Goal: Transaction & Acquisition: Purchase product/service

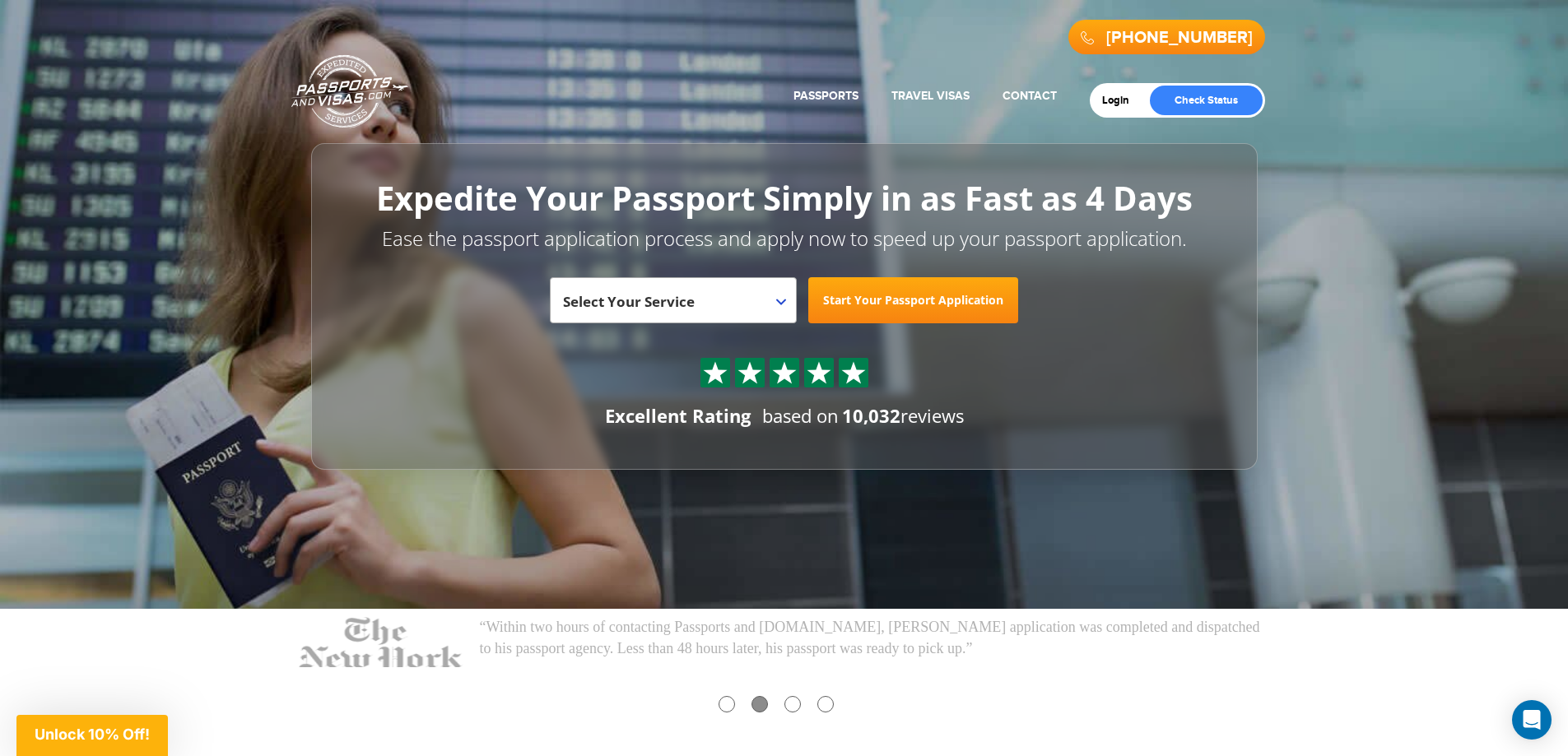
click at [691, 310] on span "Select Your Service" at bounding box center [629, 301] width 132 height 19
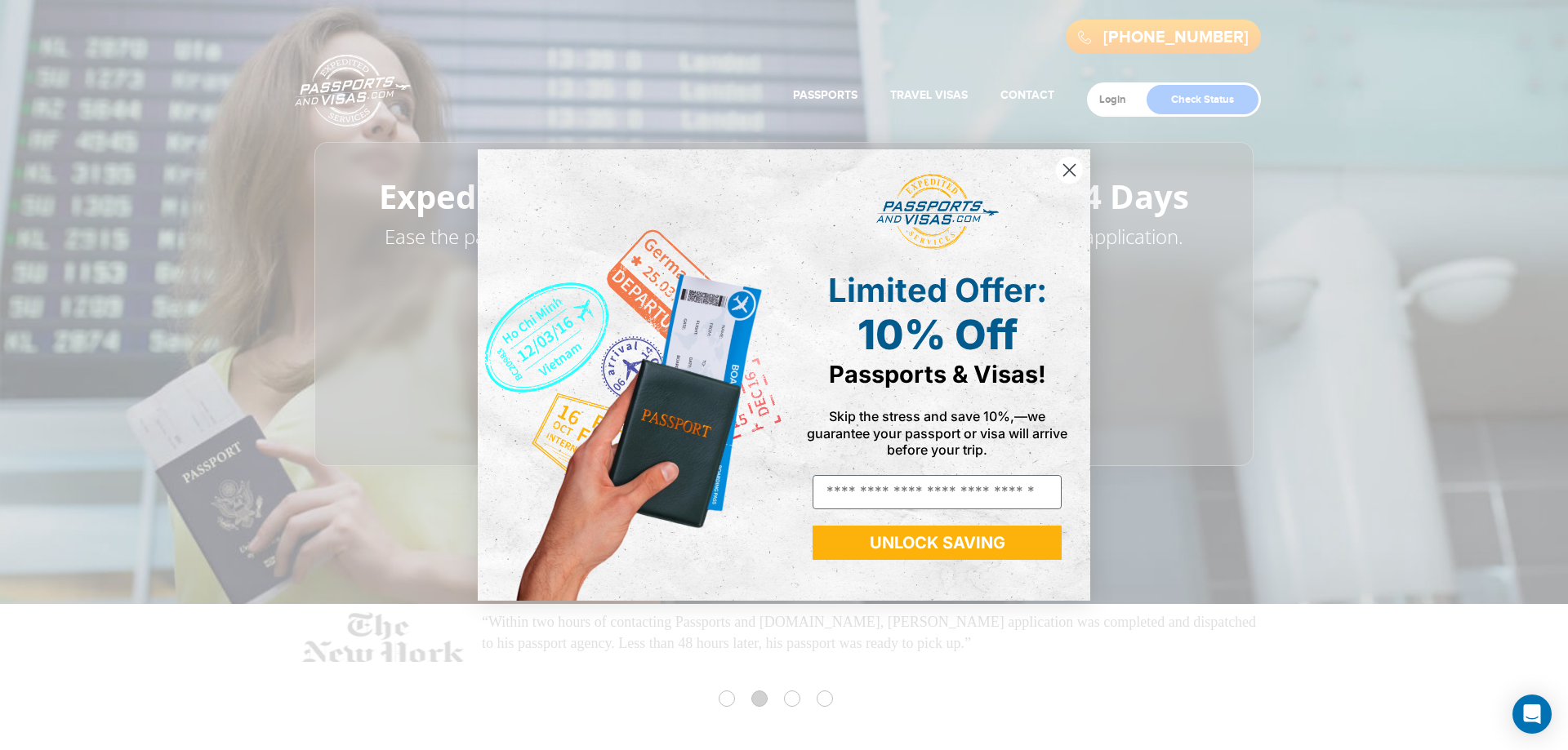
click at [1062, 164] on circle "Close dialog" at bounding box center [1069, 170] width 27 height 27
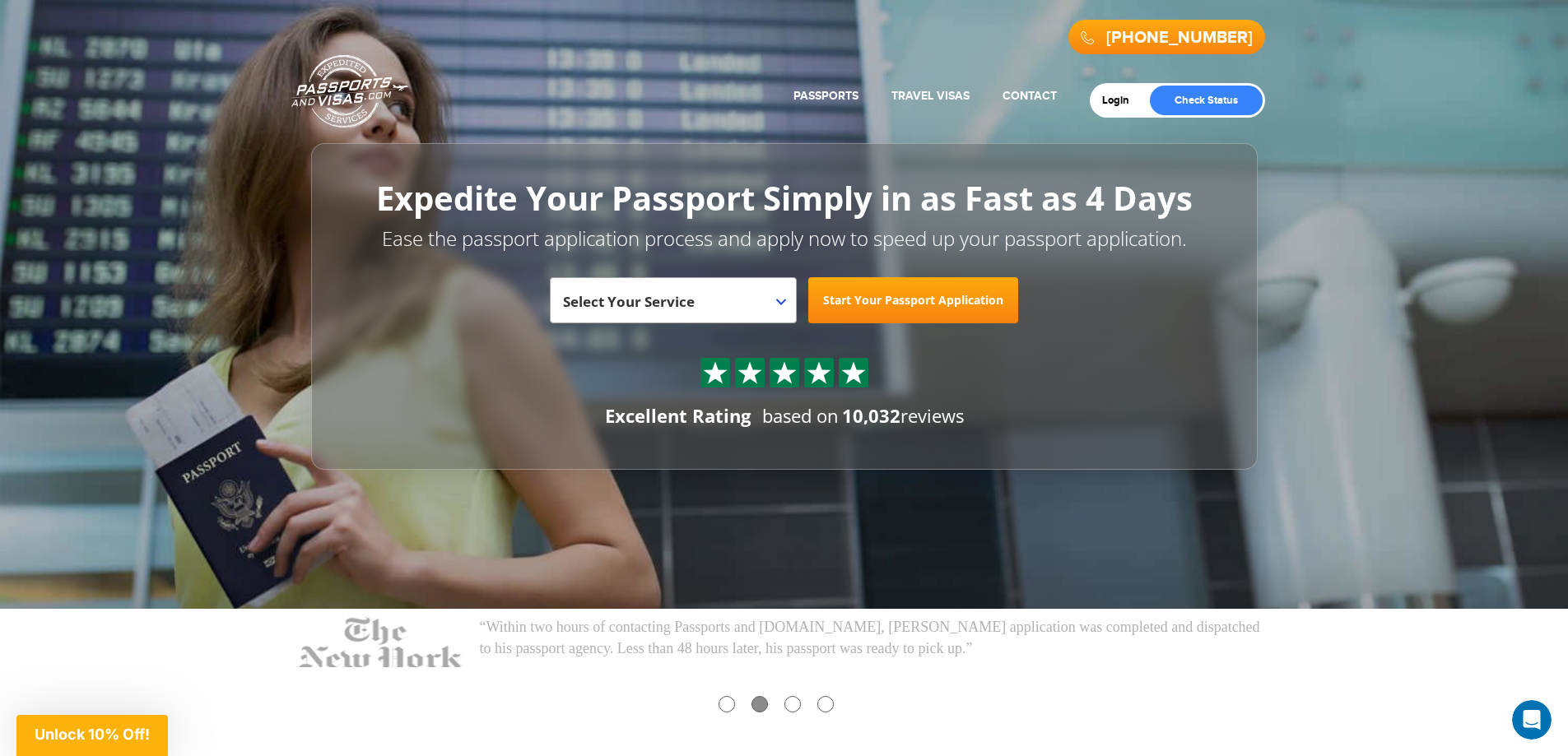
click at [616, 296] on span "Select Your Service" at bounding box center [629, 301] width 132 height 19
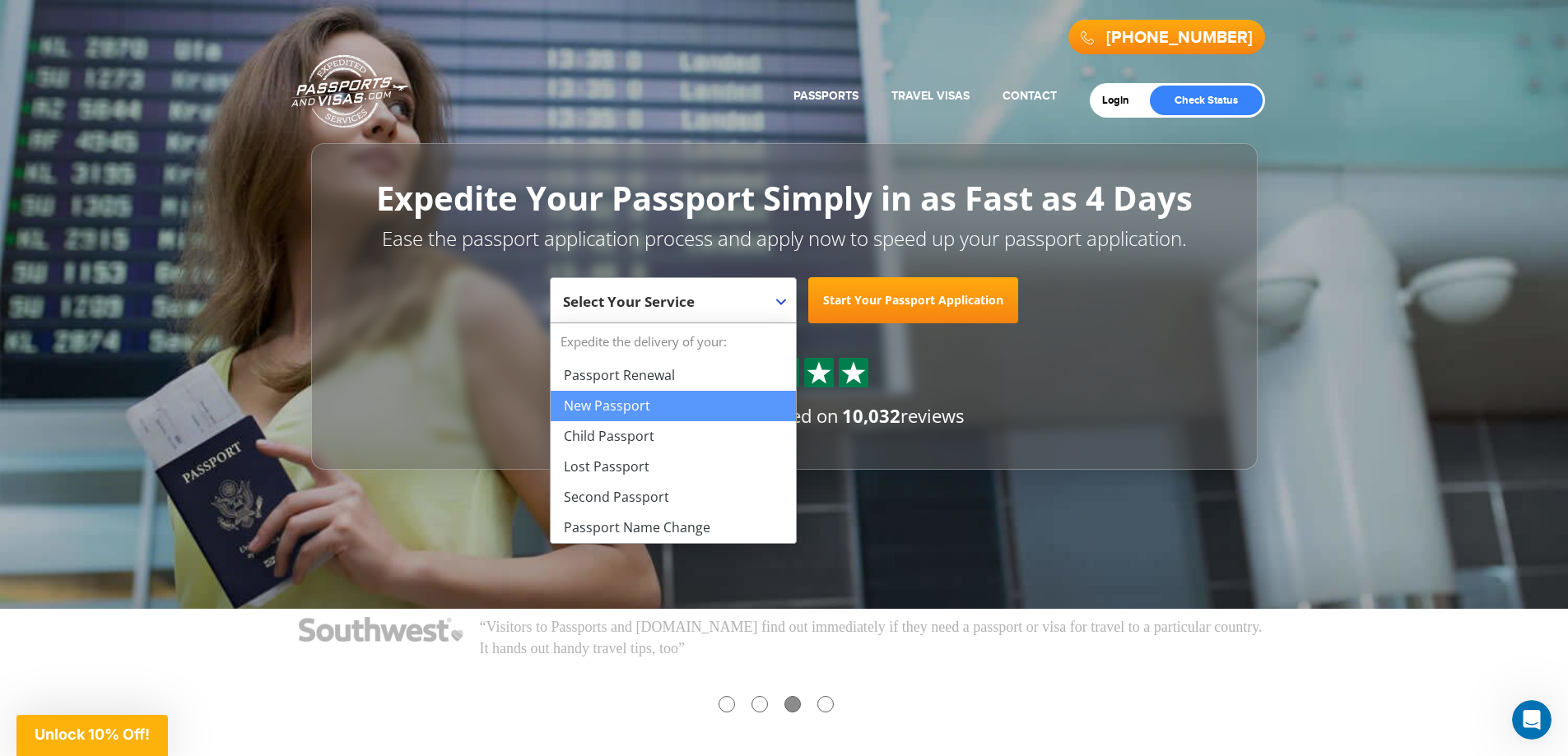
select select "**********"
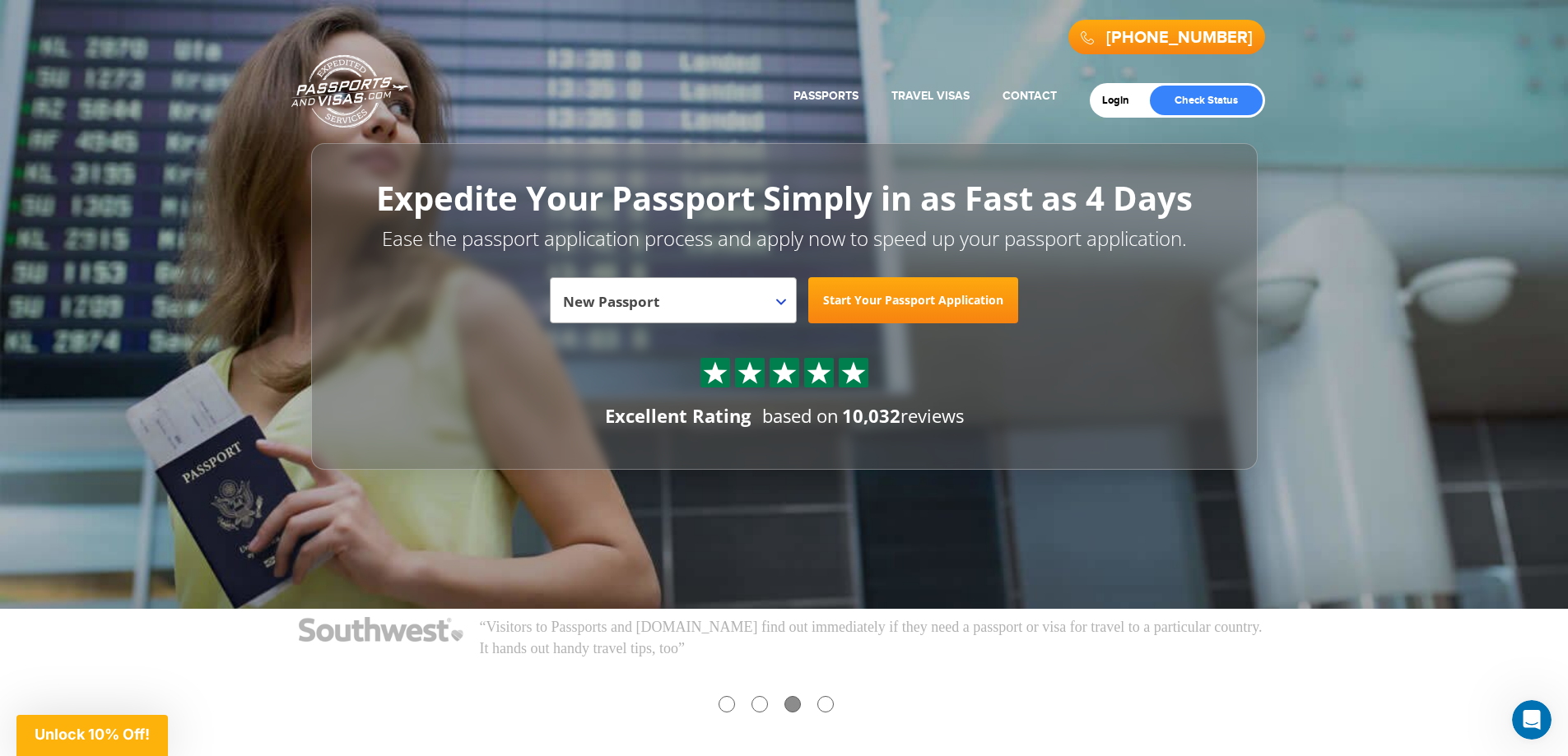
click at [885, 304] on link "Start Your Passport Application" at bounding box center [913, 300] width 210 height 46
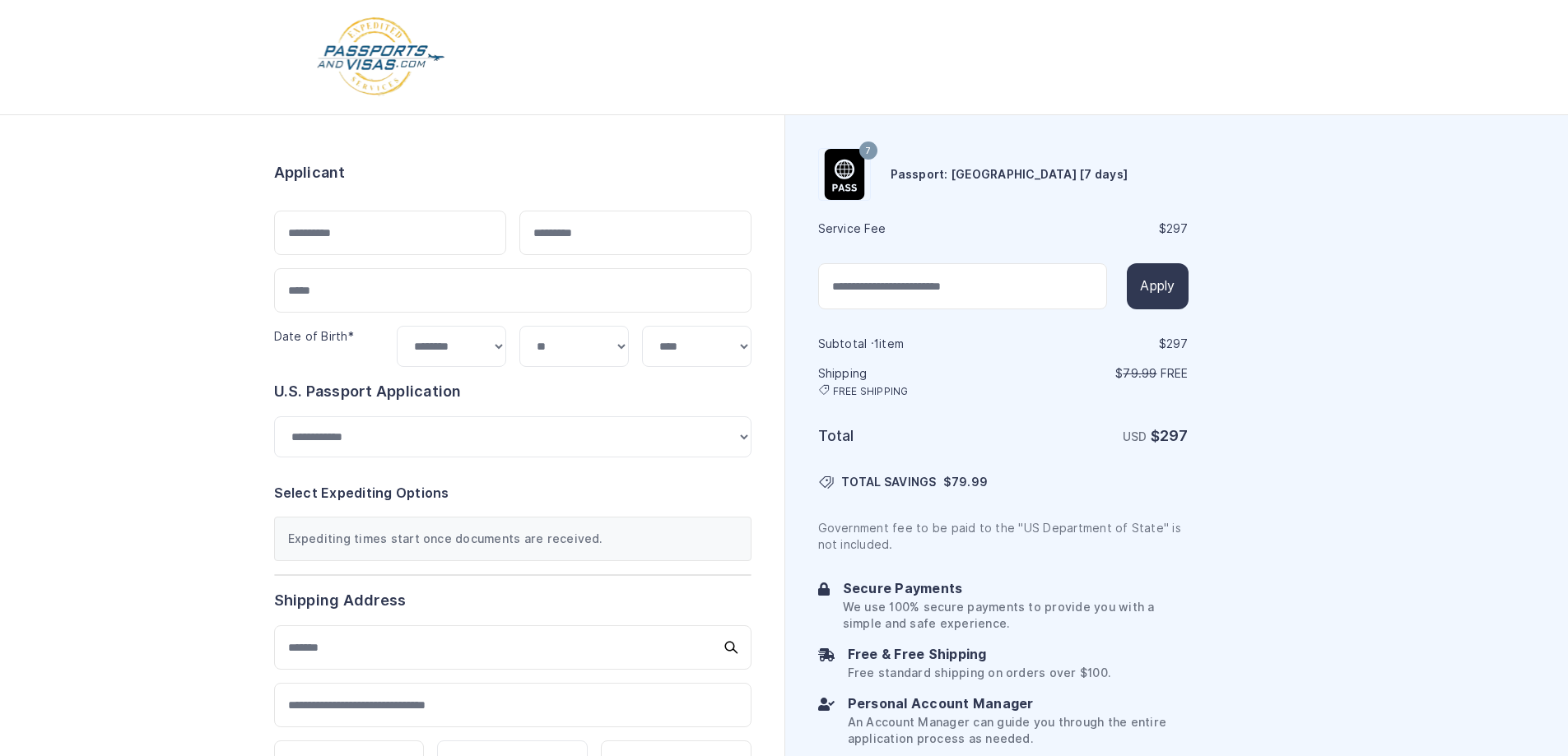
select select "***"
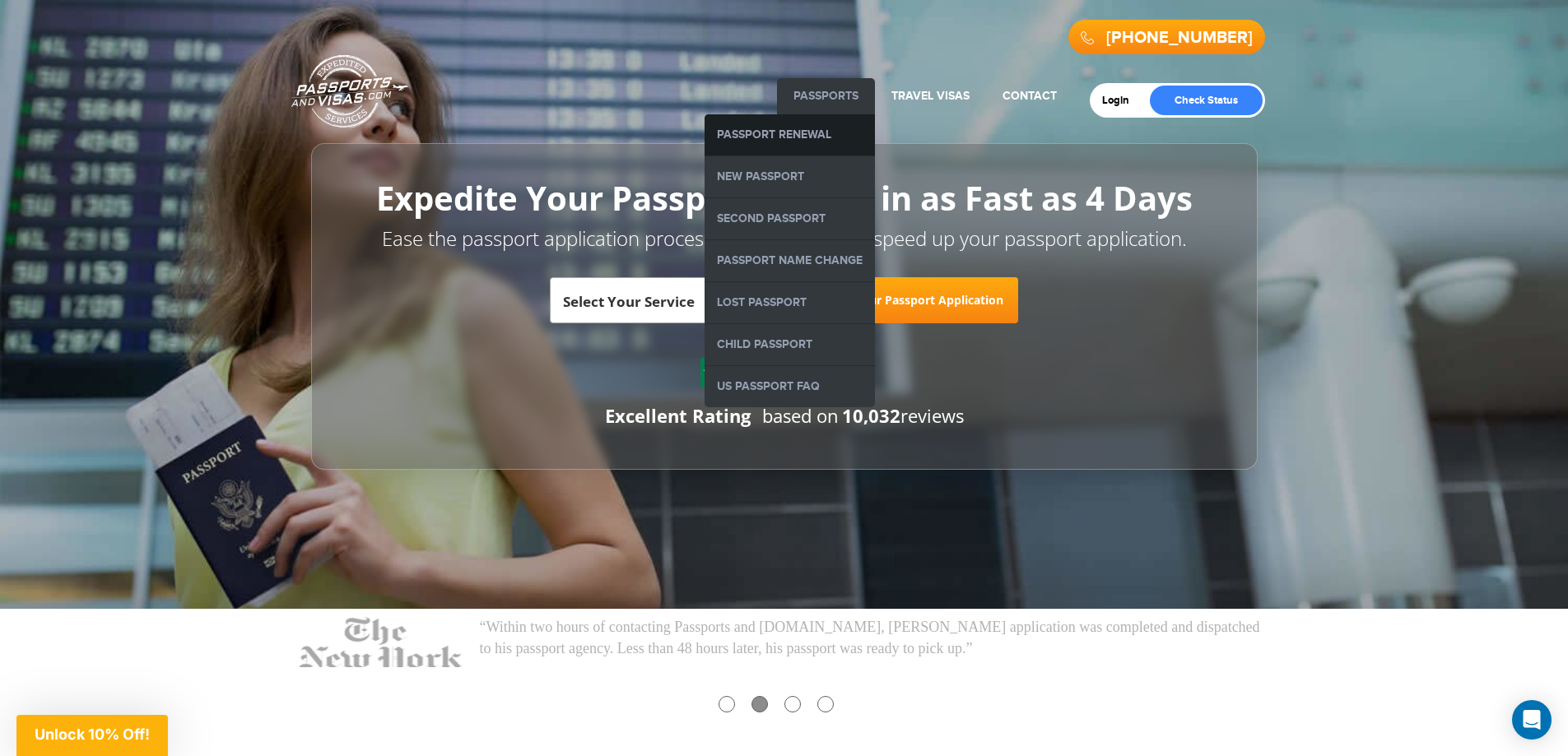
click at [749, 136] on link "Passport Renewal" at bounding box center [789, 135] width 170 height 41
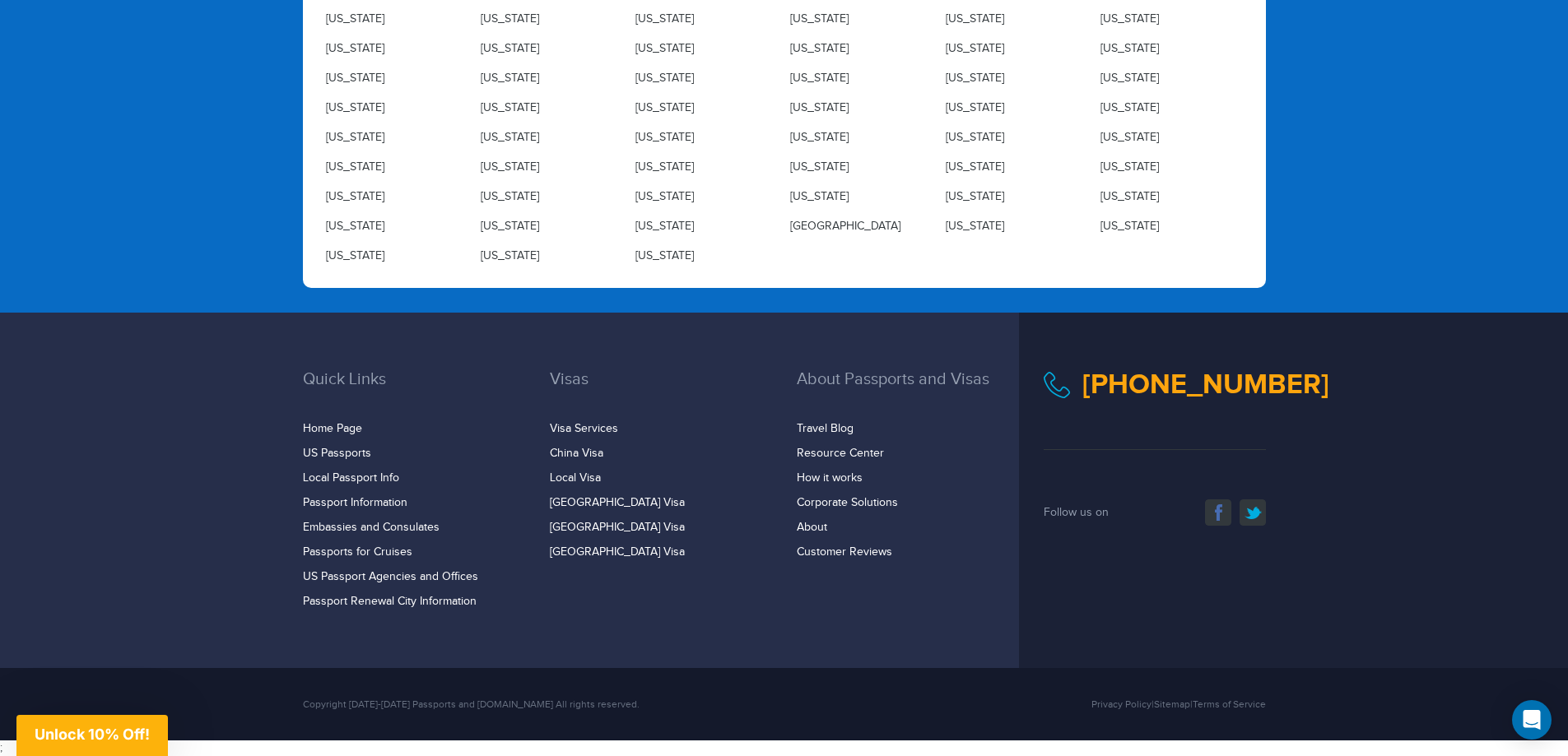
scroll to position [5206, 0]
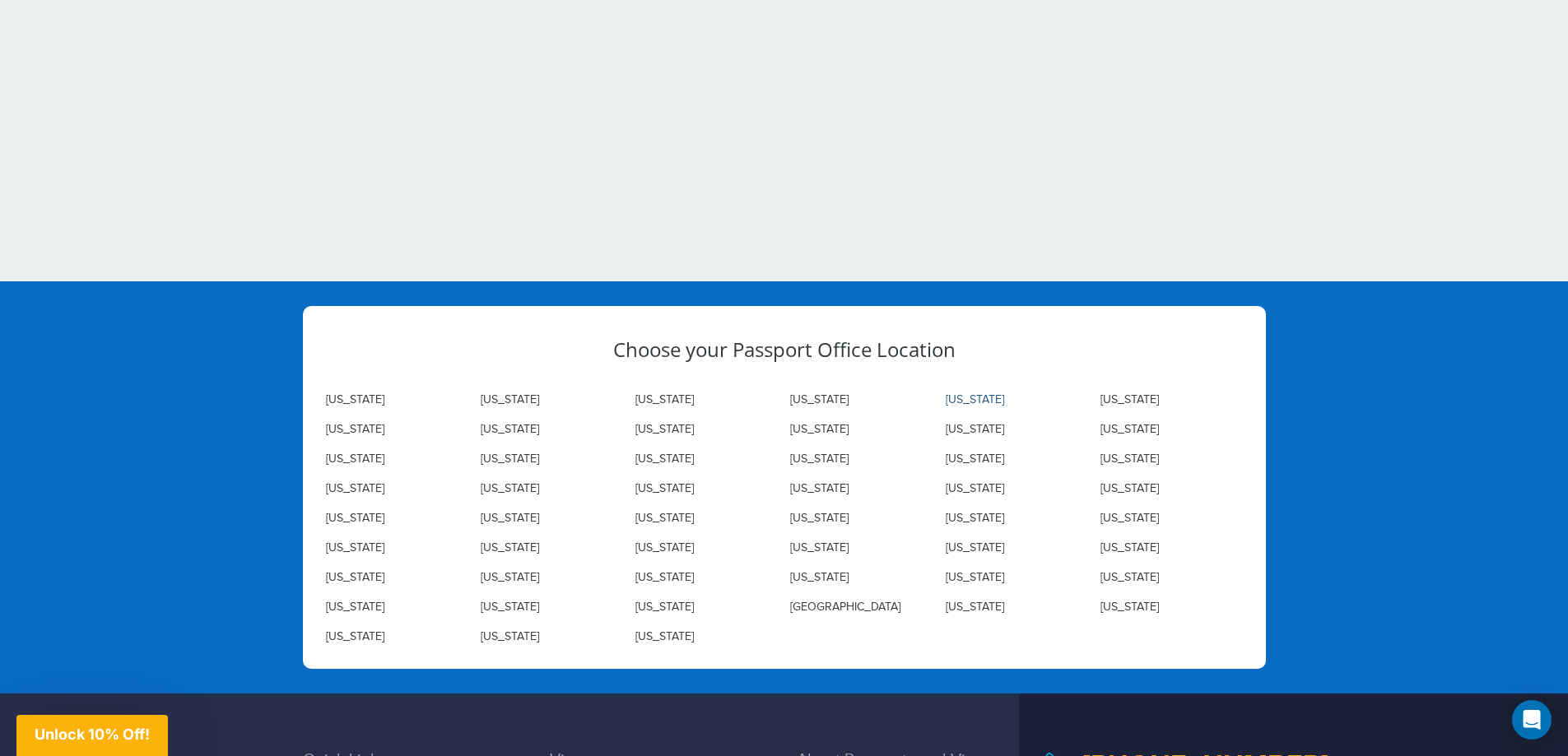
click at [964, 402] on link "[US_STATE]" at bounding box center [975, 400] width 58 height 13
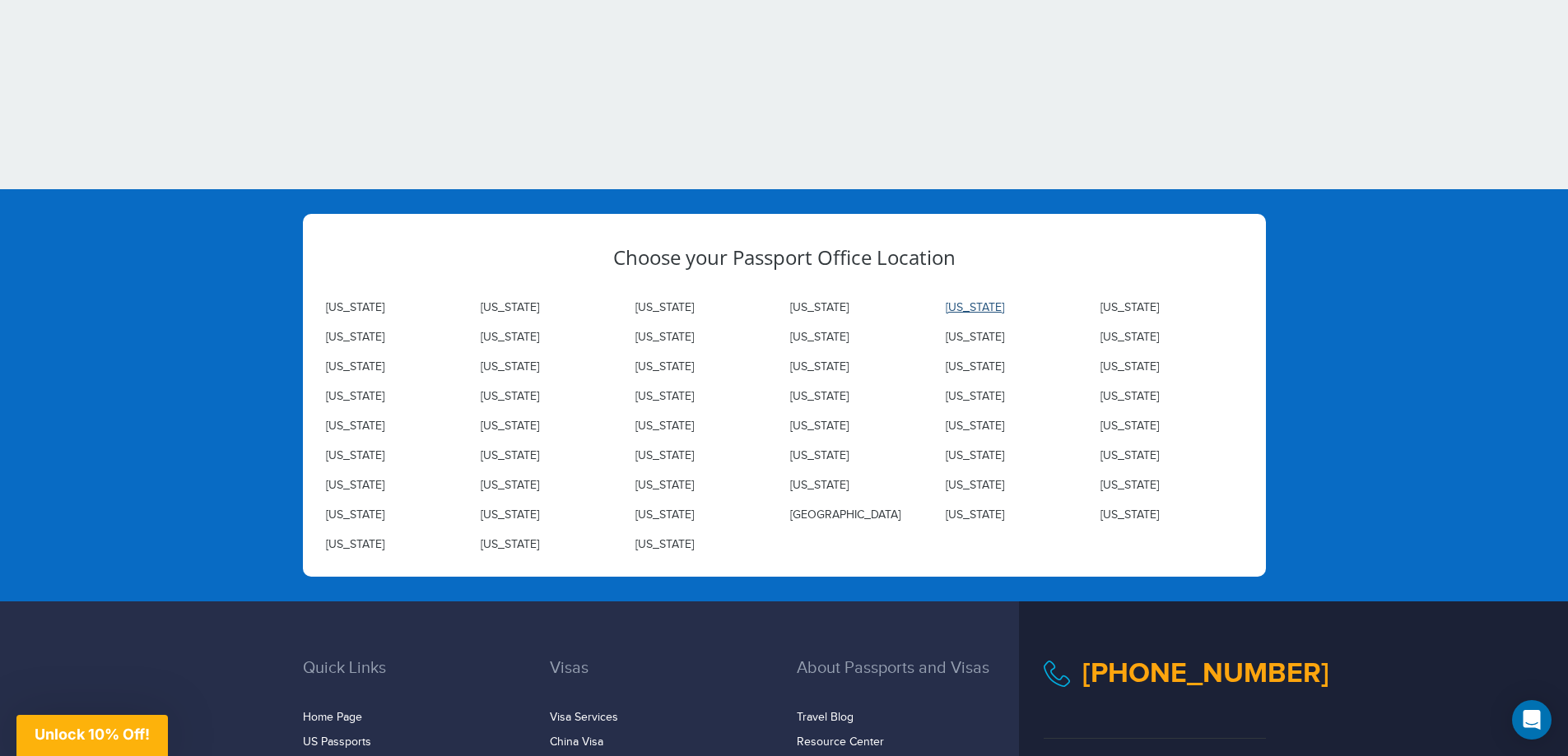
scroll to position [5588, 0]
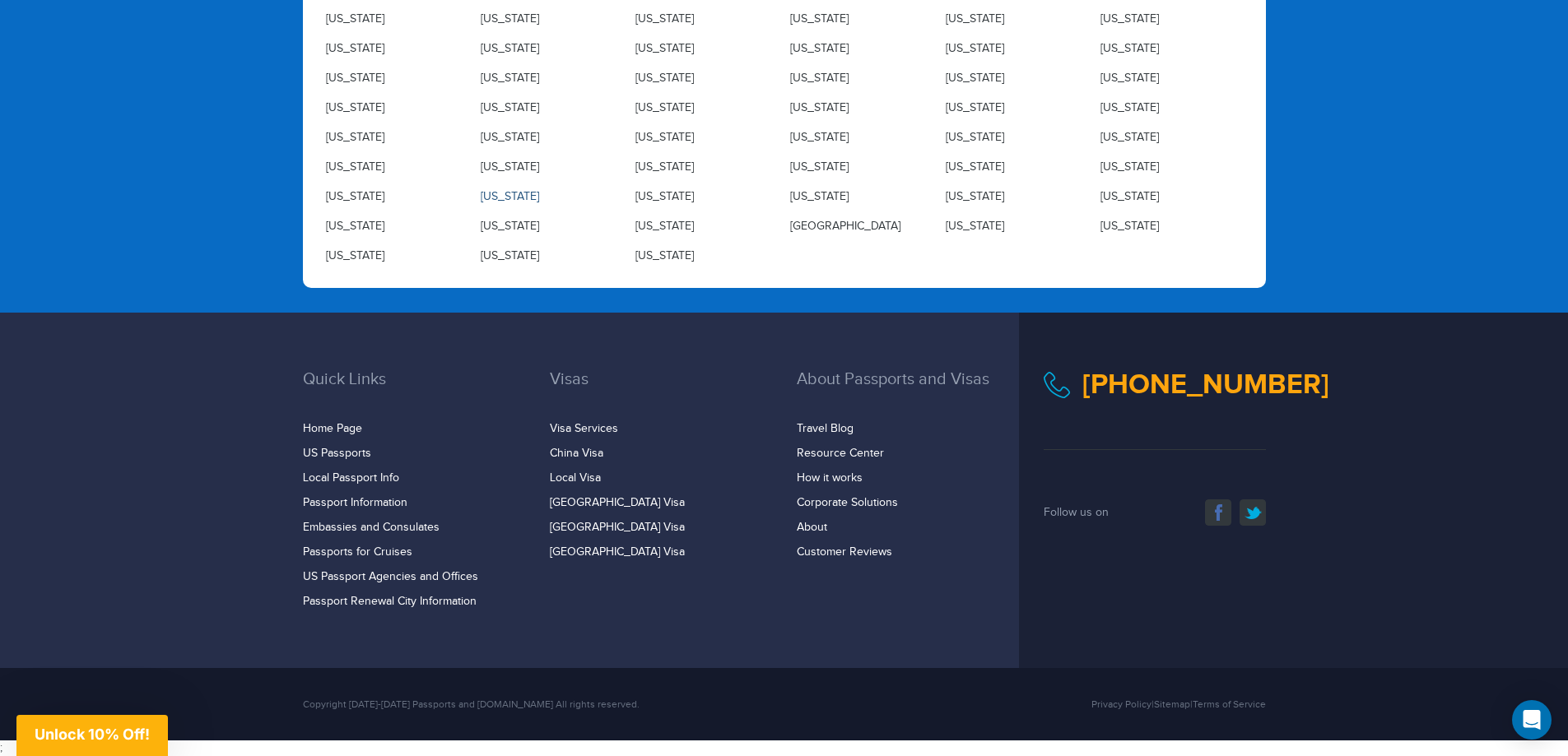
click at [507, 195] on link "[US_STATE]" at bounding box center [509, 197] width 58 height 13
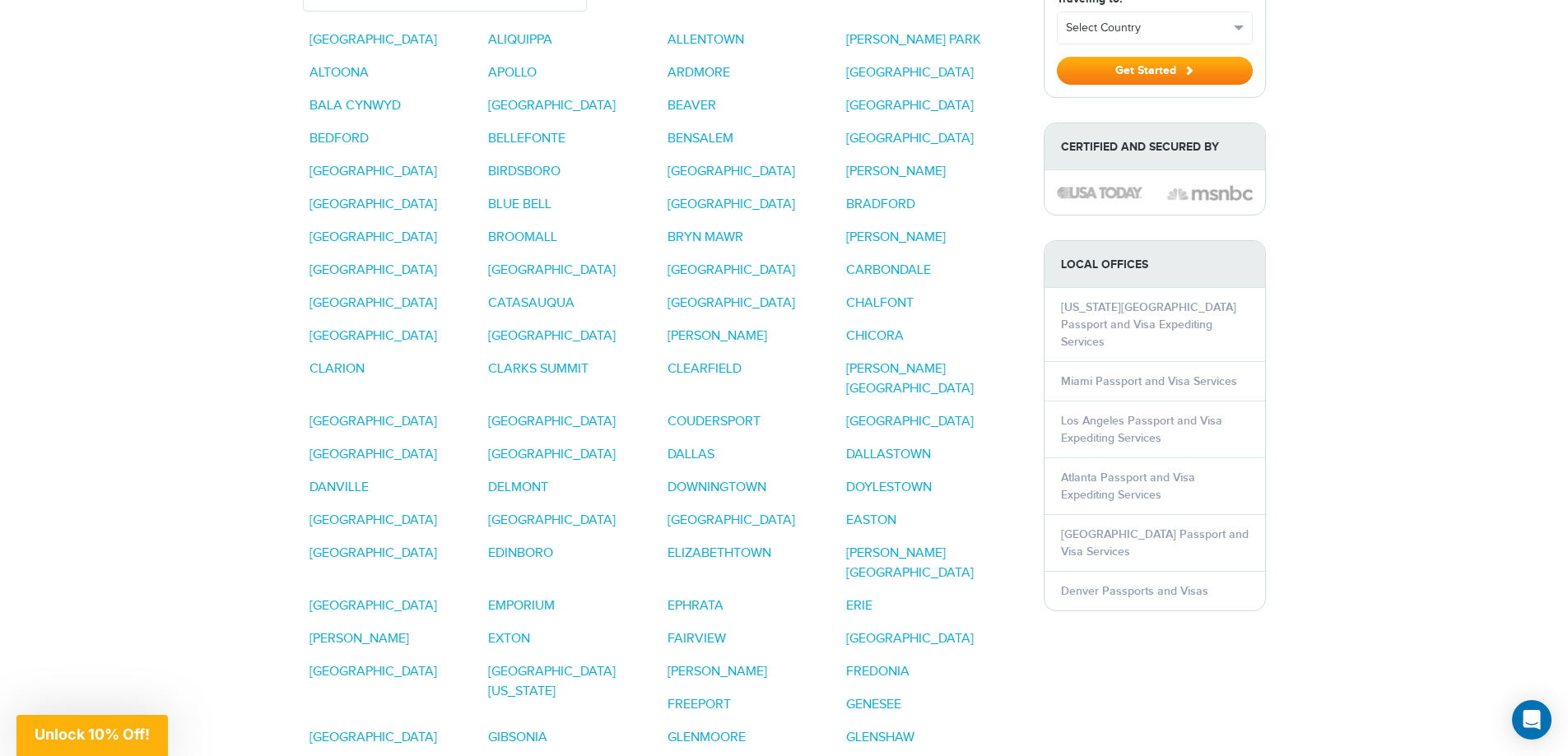
scroll to position [905, 0]
click at [706, 448] on link "DALLAS" at bounding box center [691, 456] width 47 height 16
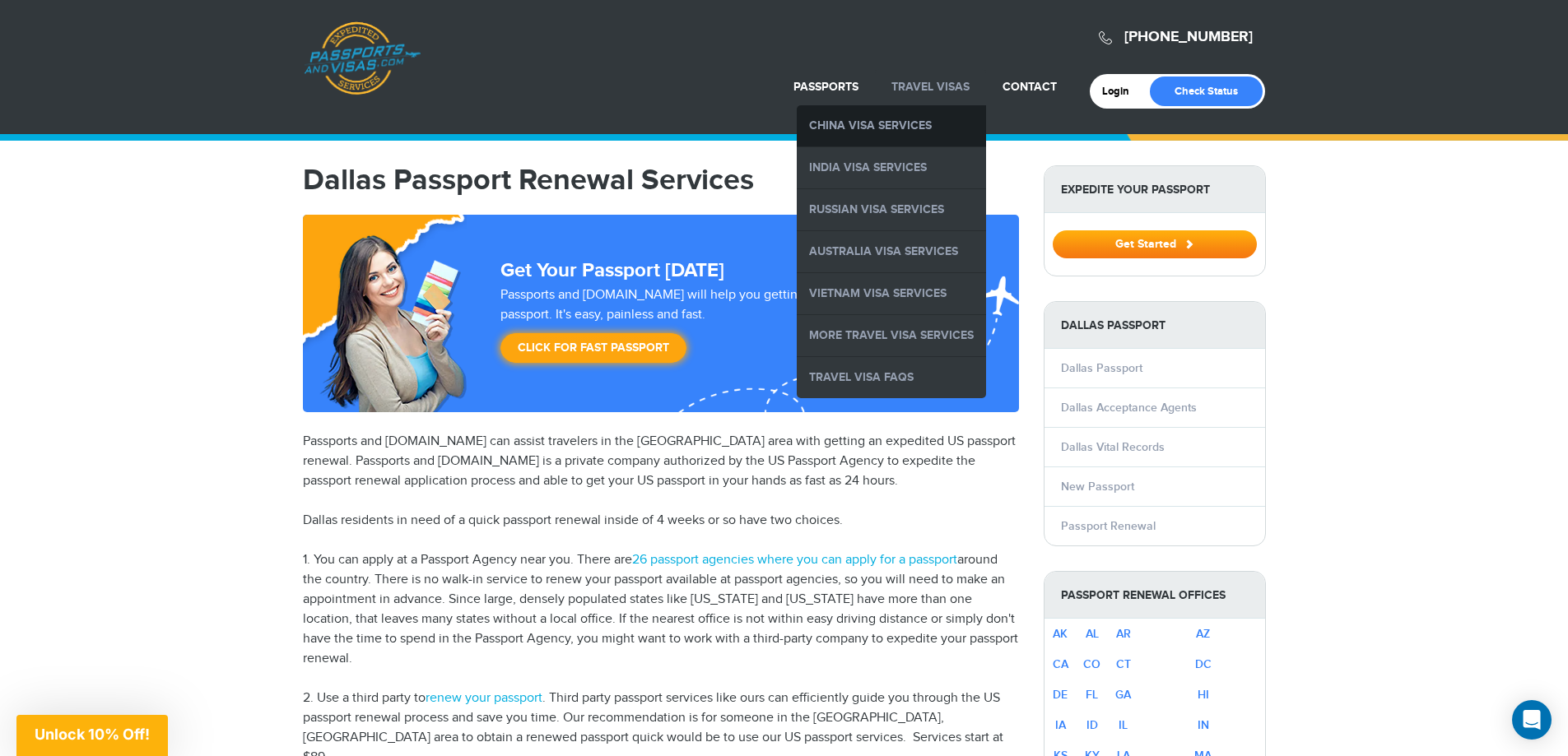
click at [908, 119] on link "China Visa Services" at bounding box center [891, 126] width 189 height 41
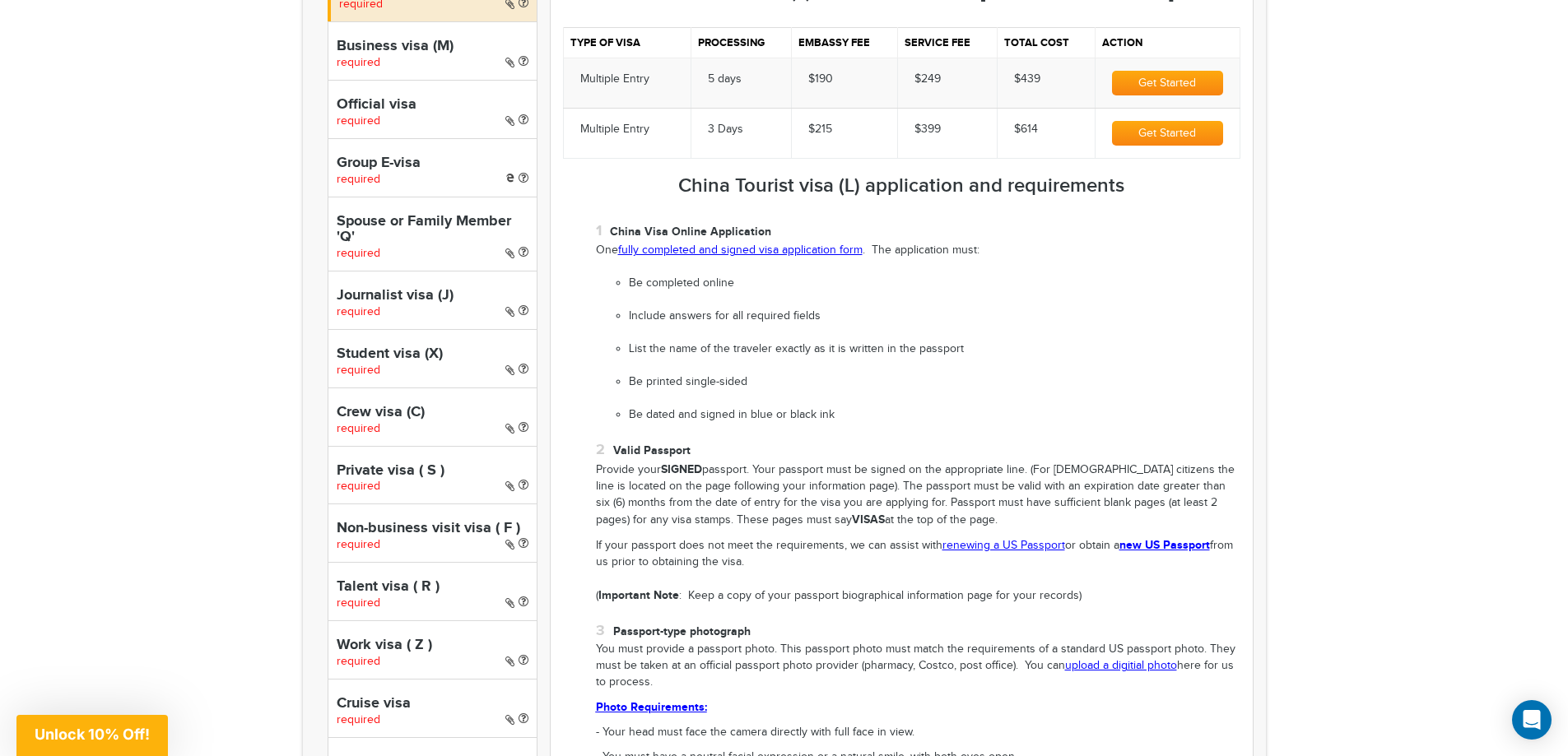
scroll to position [330, 0]
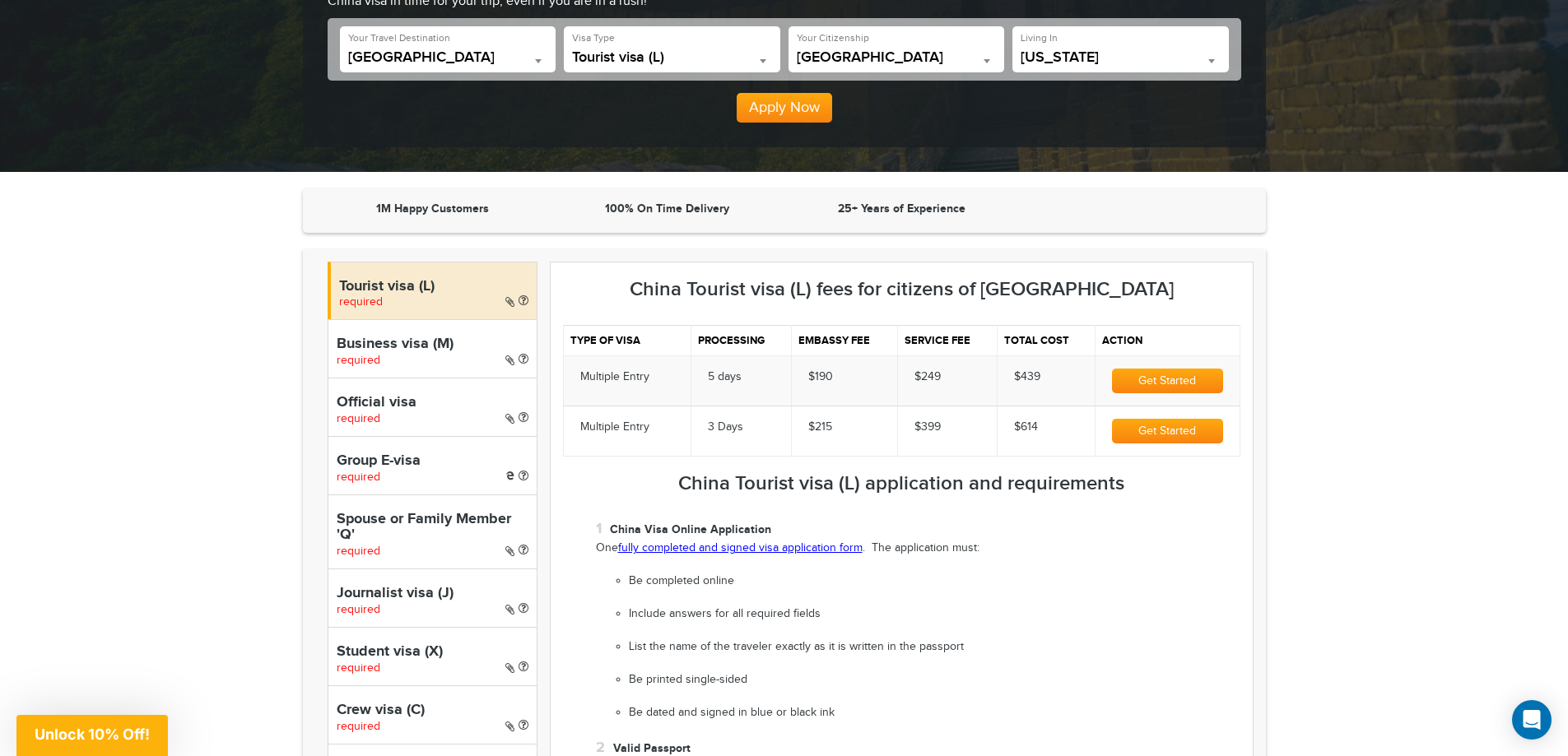
click at [1127, 374] on button "Get Started" at bounding box center [1167, 381] width 110 height 24
